Goal: Task Accomplishment & Management: Manage account settings

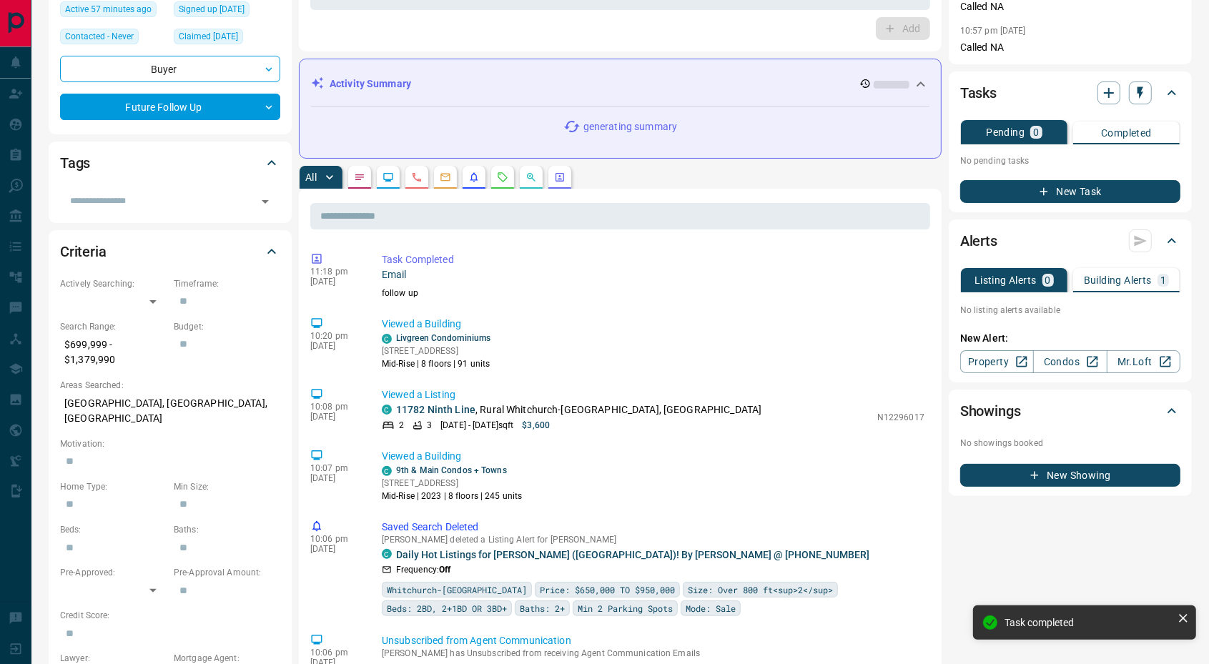
scroll to position [89, 0]
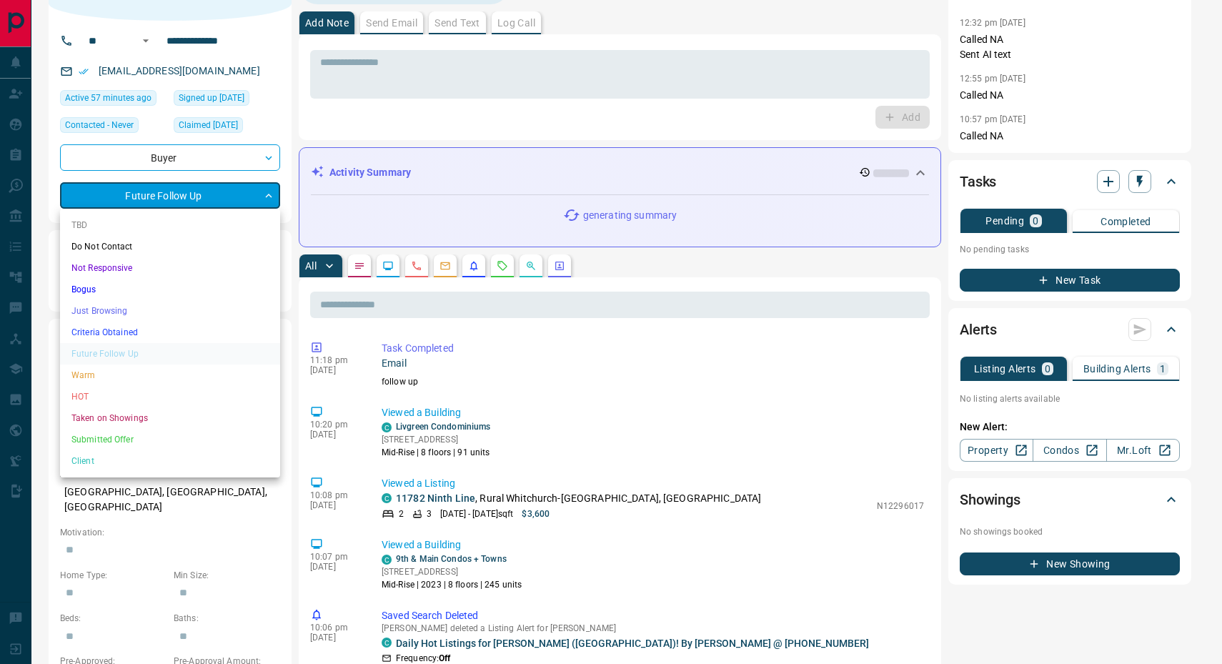
click at [152, 240] on li "Do Not Contact" at bounding box center [170, 246] width 220 height 21
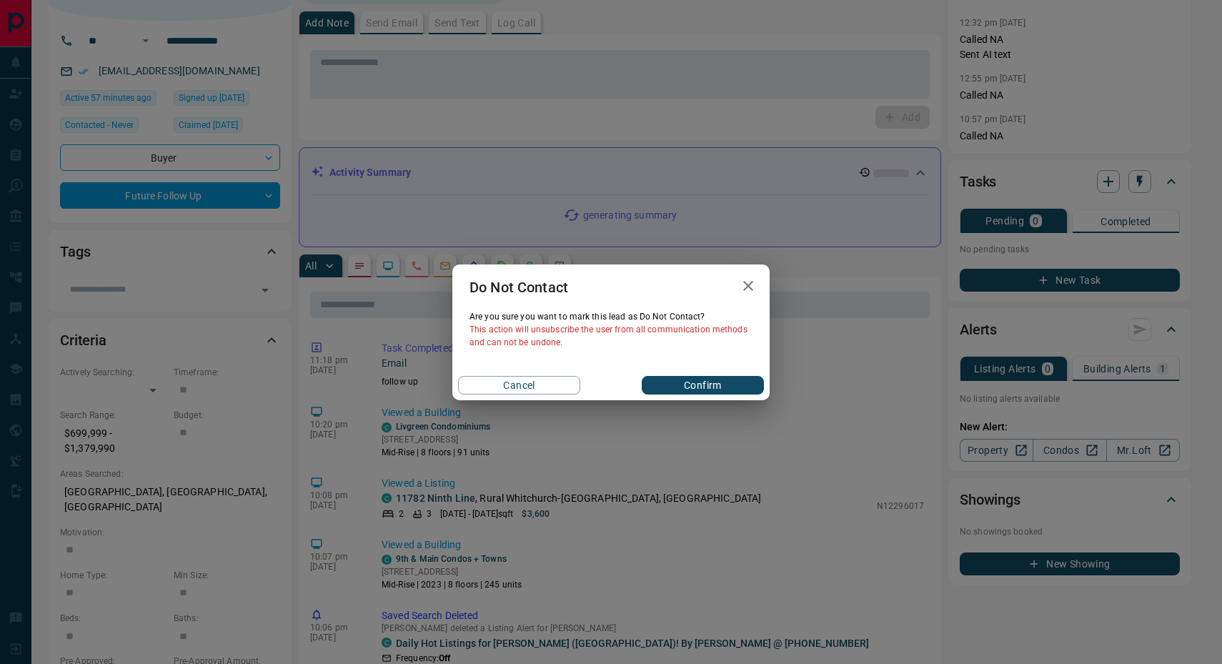
click at [715, 385] on button "Confirm" at bounding box center [703, 385] width 122 height 19
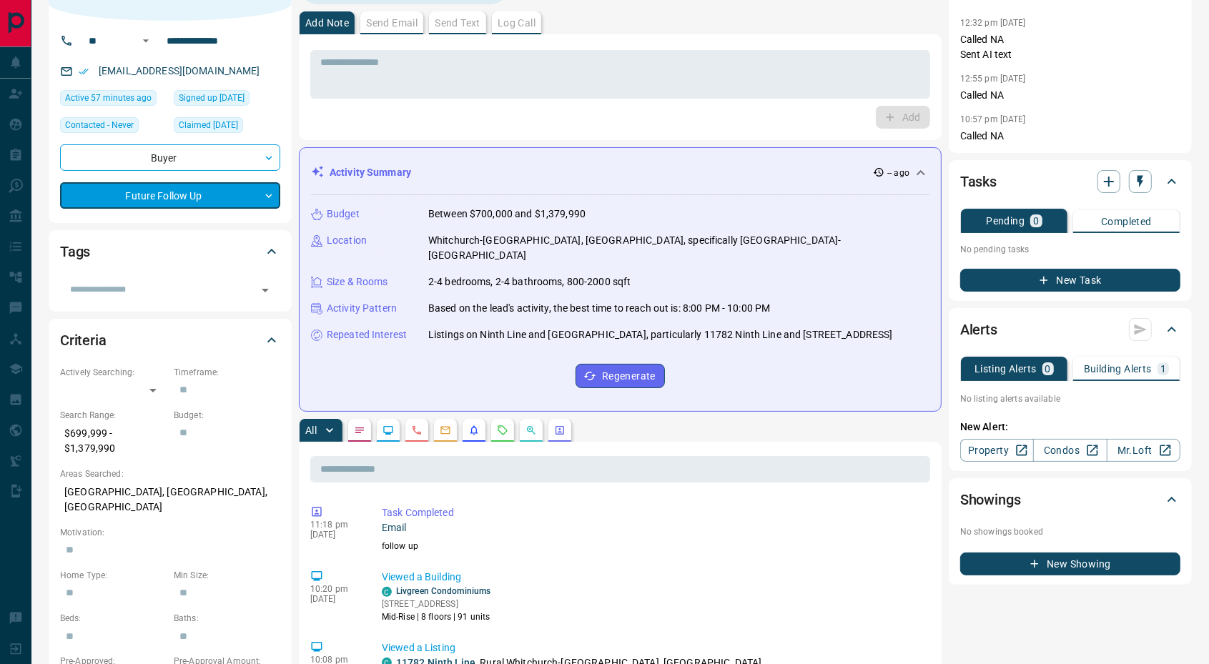
scroll to position [44, 0]
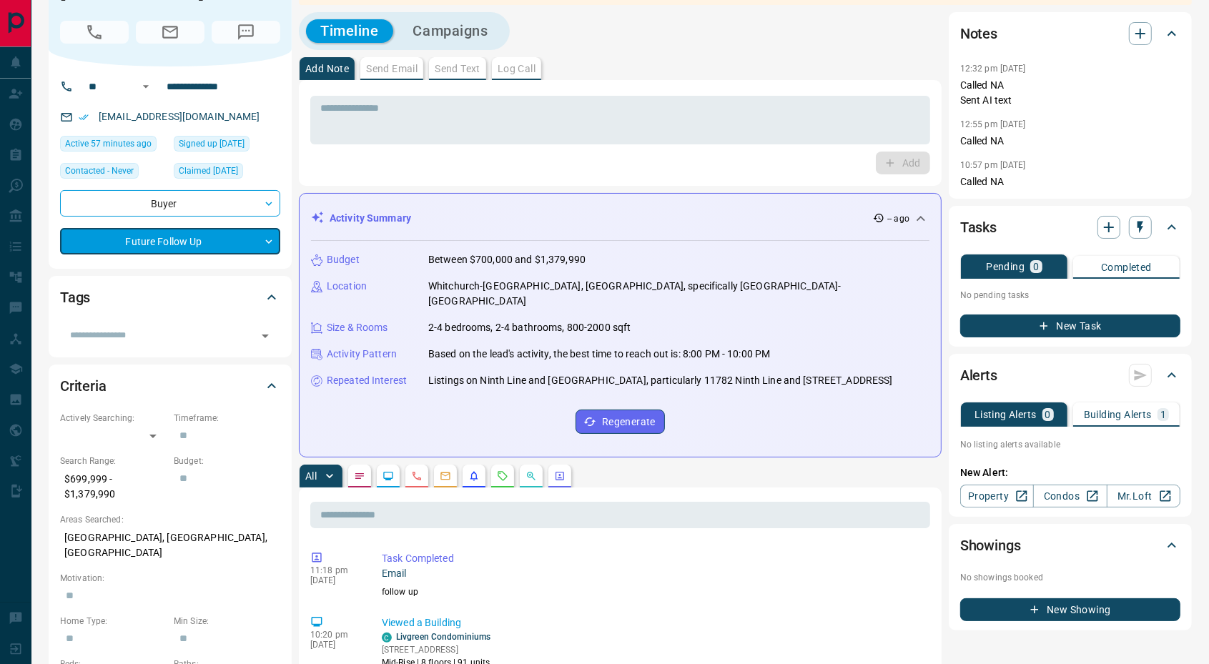
type input "*"
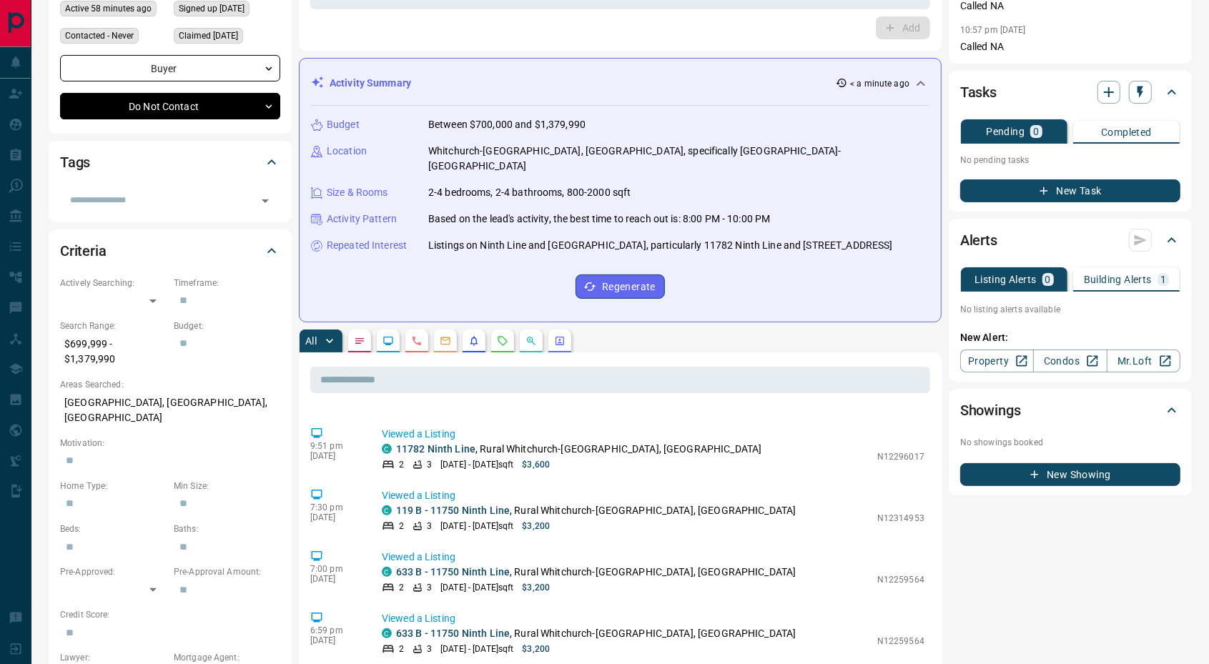
scroll to position [0, 0]
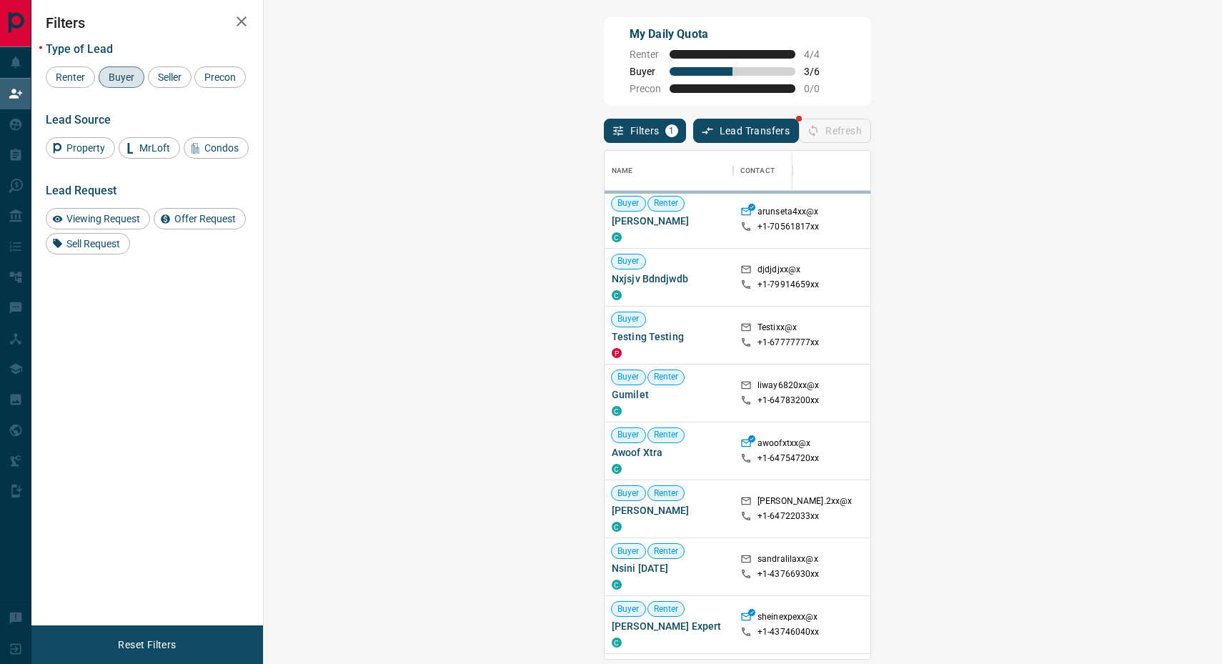
scroll to position [495, 915]
